Goal: Book appointment/travel/reservation

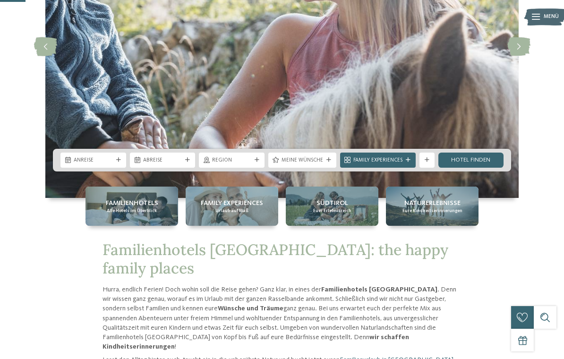
click at [87, 164] on span "Anreise" at bounding box center [93, 161] width 39 height 8
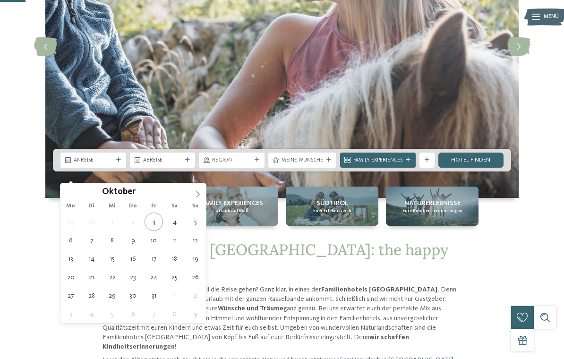
type div "17.10.2025"
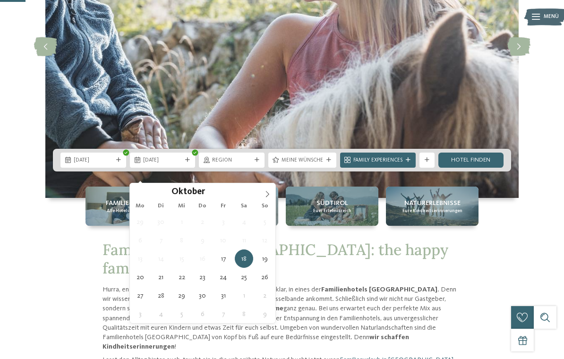
click at [166, 164] on div "18.10.2025" at bounding box center [162, 160] width 43 height 8
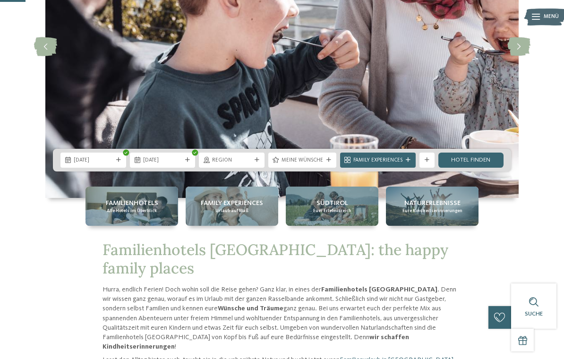
click at [163, 164] on div "31.10.2025" at bounding box center [162, 160] width 43 height 8
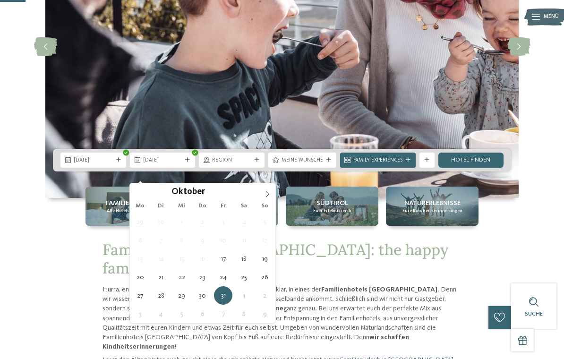
type div "24.10.2025"
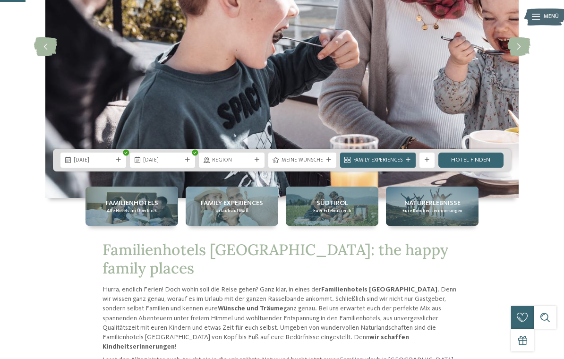
click at [208, 164] on icon at bounding box center [207, 160] width 6 height 6
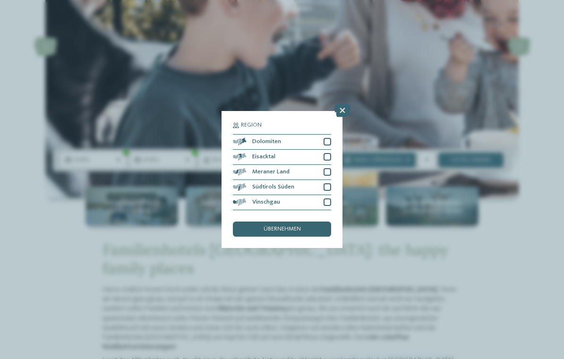
click at [172, 233] on div "Region Dolomiten" at bounding box center [282, 179] width 564 height 359
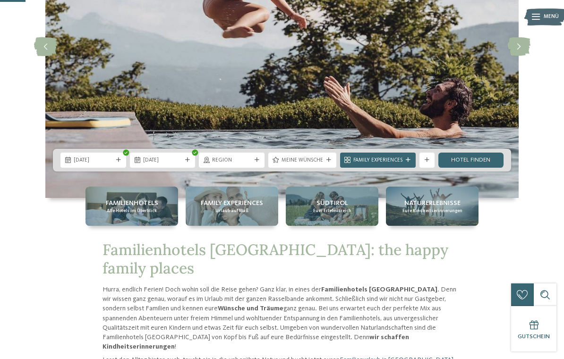
click at [287, 164] on span "Meine Wünsche" at bounding box center [303, 161] width 42 height 8
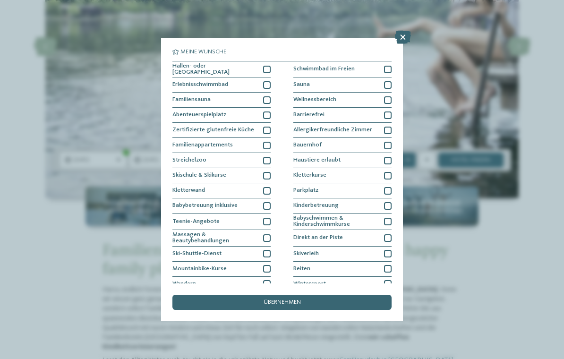
click at [386, 159] on div at bounding box center [388, 161] width 8 height 8
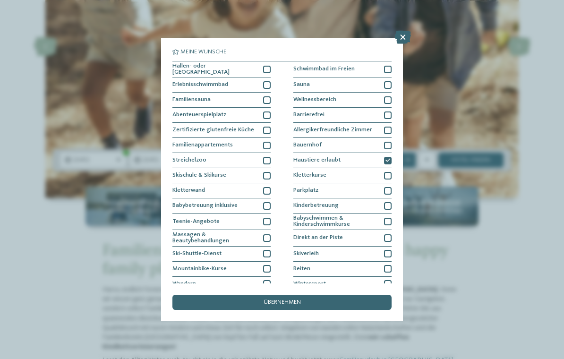
click at [389, 73] on div "Schwimmbad im Freien" at bounding box center [342, 69] width 98 height 17
click at [251, 295] on div "übernehmen" at bounding box center [282, 302] width 219 height 15
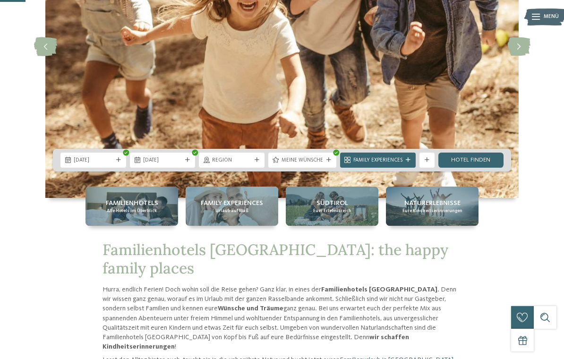
click at [458, 168] on link "Hotel finden" at bounding box center [472, 160] width 66 height 15
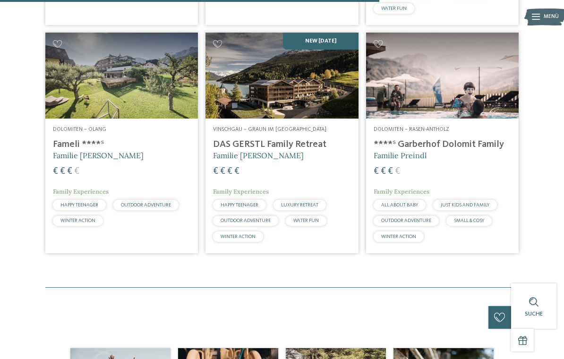
scroll to position [700, 0]
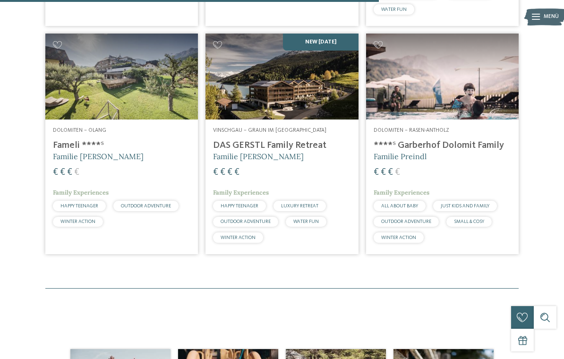
click at [280, 109] on img at bounding box center [282, 77] width 153 height 86
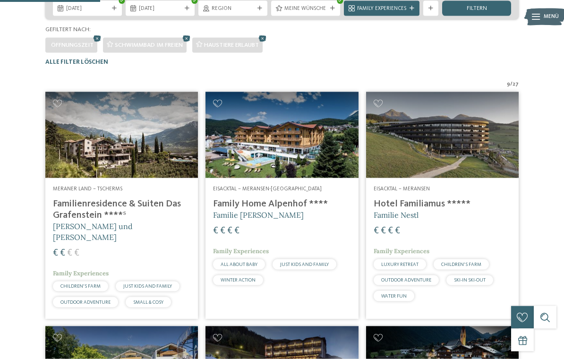
scroll to position [185, 0]
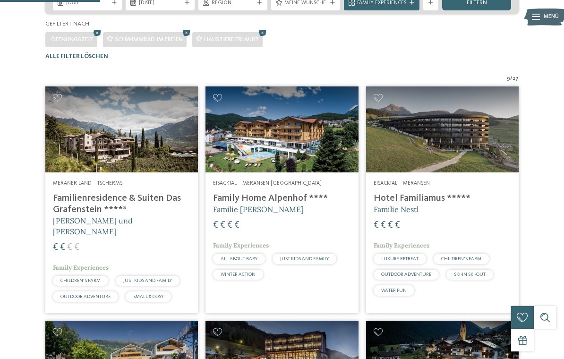
click at [113, 173] on img at bounding box center [121, 129] width 153 height 86
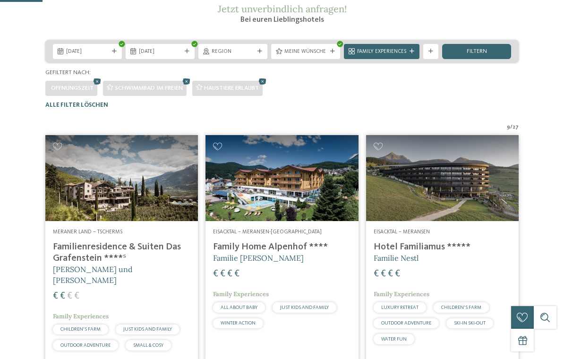
scroll to position [224, 0]
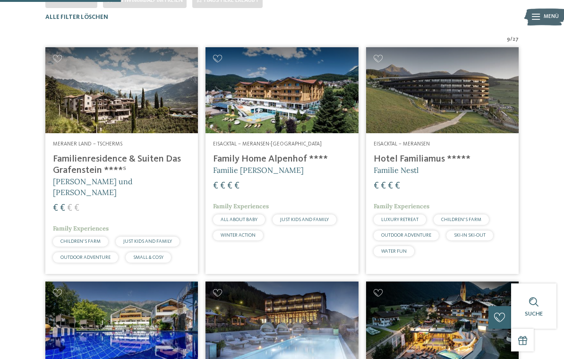
click at [241, 119] on img at bounding box center [282, 90] width 153 height 86
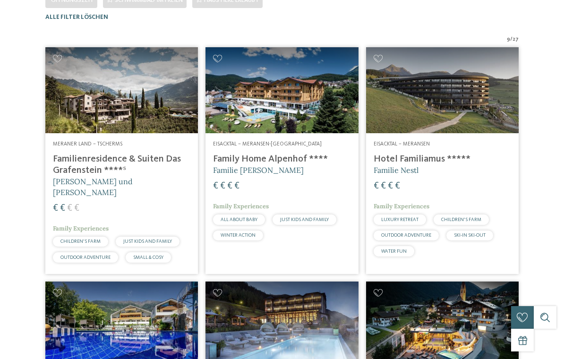
scroll to position [0, 0]
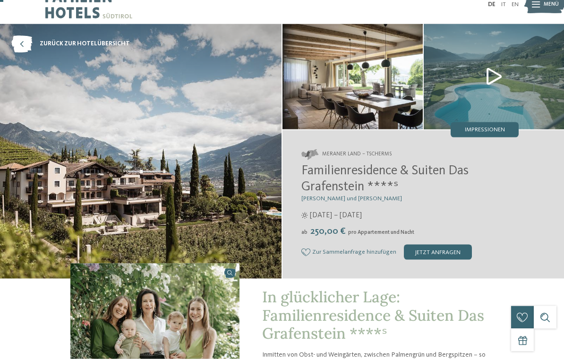
scroll to position [14, 0]
click at [492, 79] on img at bounding box center [494, 76] width 140 height 105
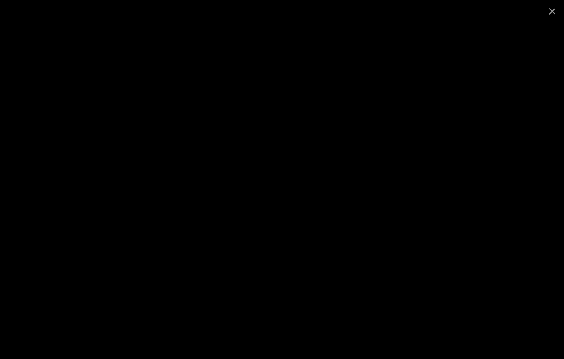
click at [547, 12] on span at bounding box center [553, 11] width 24 height 22
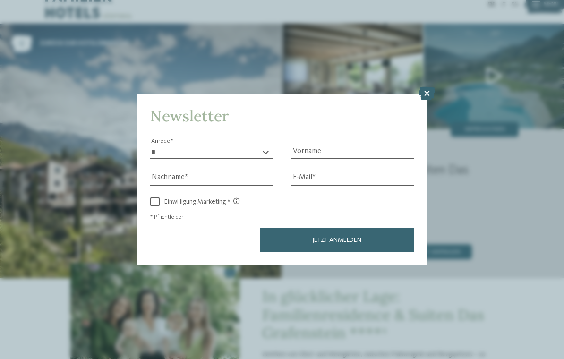
click at [423, 87] on icon at bounding box center [427, 93] width 16 height 13
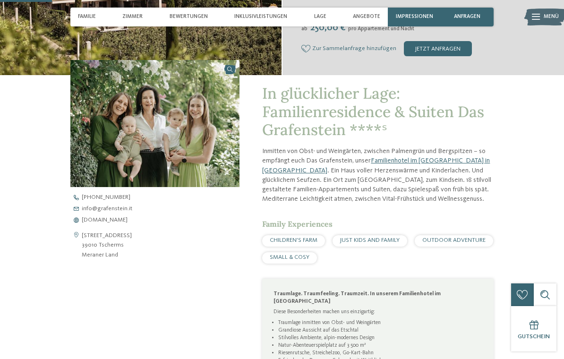
scroll to position [180, 0]
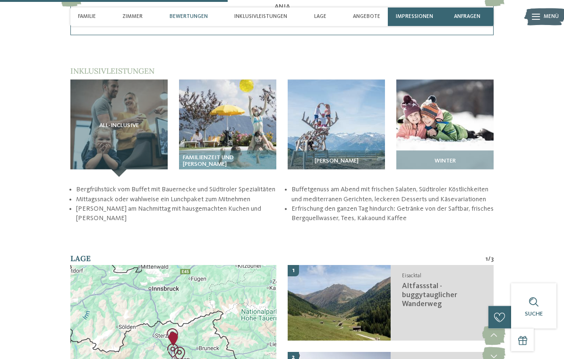
scroll to position [1019, 0]
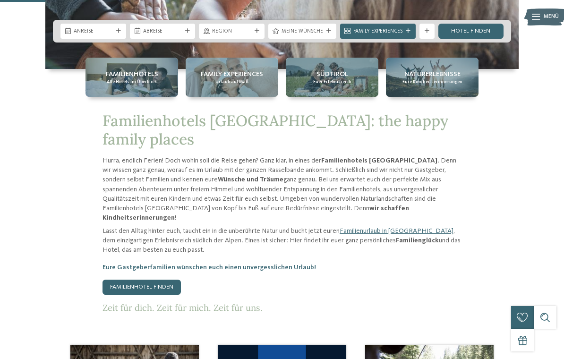
scroll to position [268, 0]
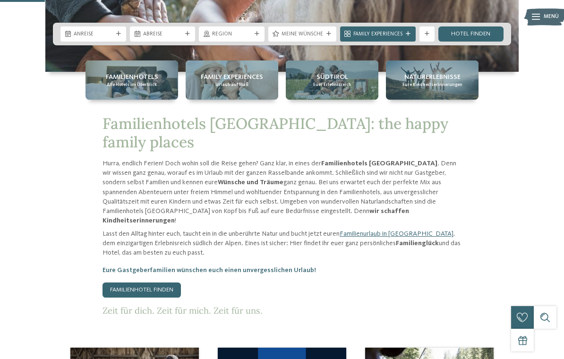
click at [314, 92] on div "Südtirol Euer Erlebnisreich" at bounding box center [332, 79] width 93 height 39
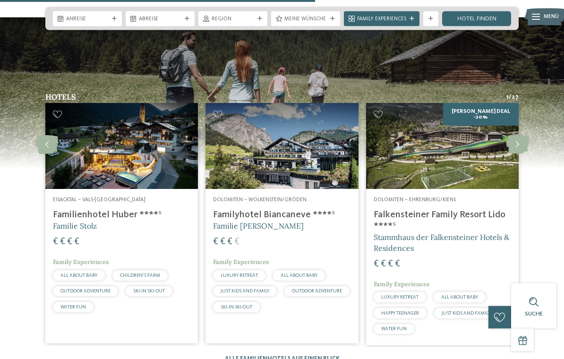
scroll to position [1088, 0]
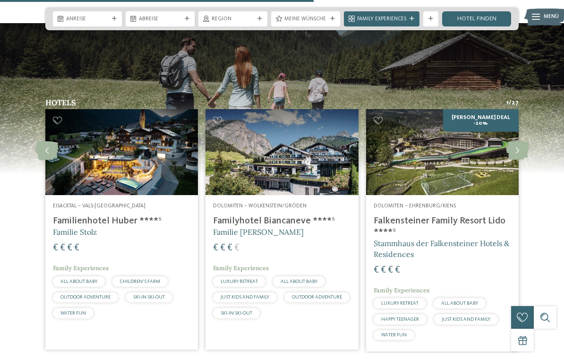
click at [242, 124] on img at bounding box center [282, 152] width 153 height 86
